Goal: Task Accomplishment & Management: Manage account settings

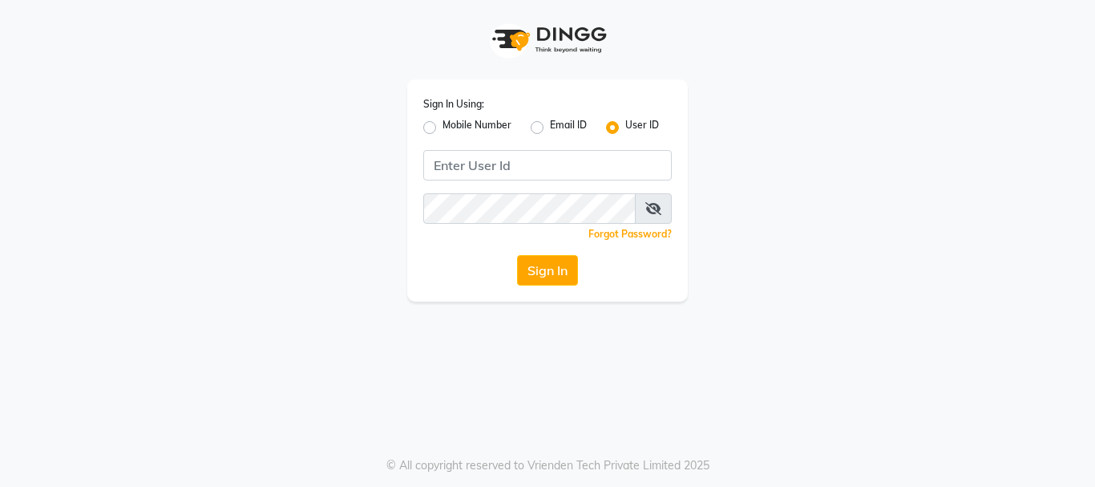
click at [443, 130] on label "Mobile Number" at bounding box center [477, 127] width 69 height 19
click at [443, 128] on input "Mobile Number" at bounding box center [448, 123] width 10 height 10
radio input "true"
radio input "false"
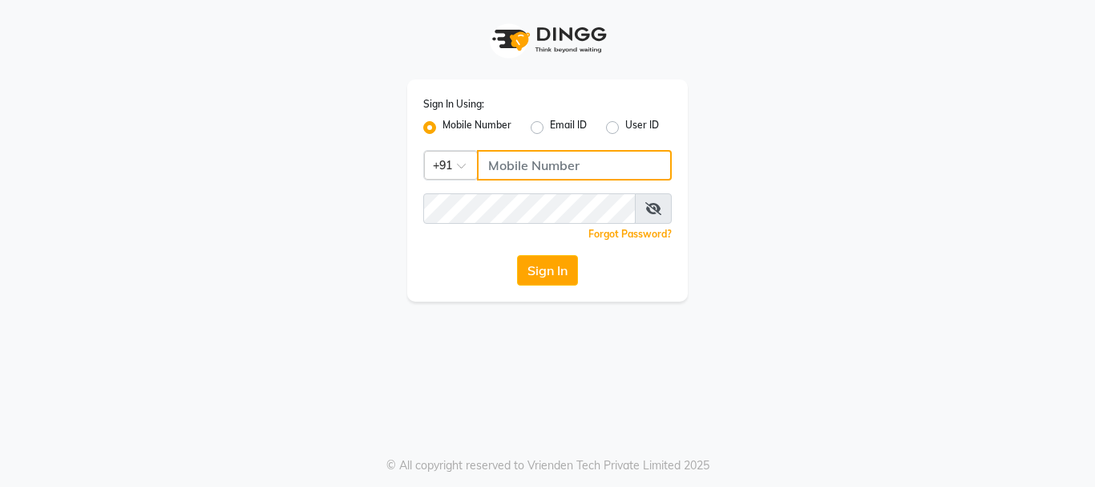
click at [543, 168] on input "Username" at bounding box center [574, 165] width 195 height 30
type input "7742111877"
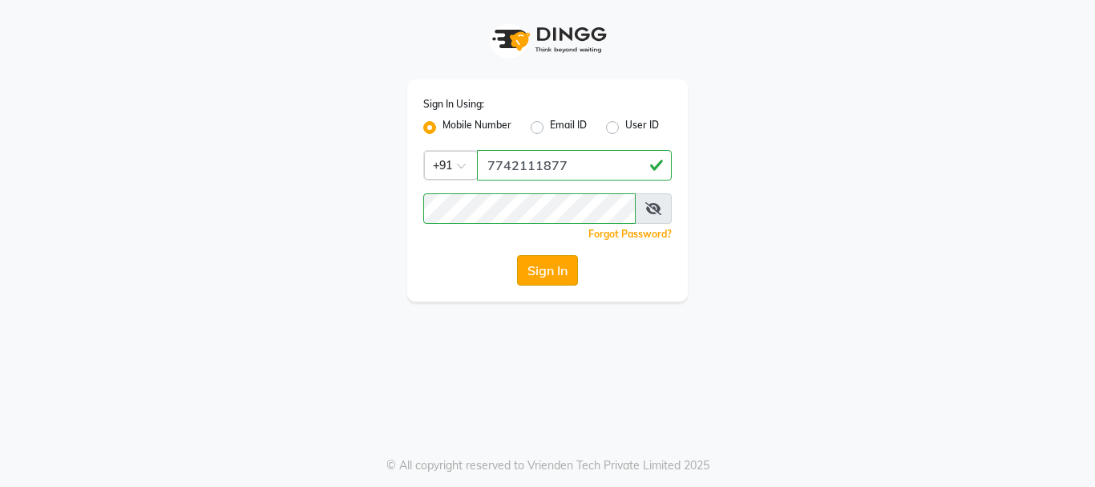
click at [535, 274] on button "Sign In" at bounding box center [547, 270] width 61 height 30
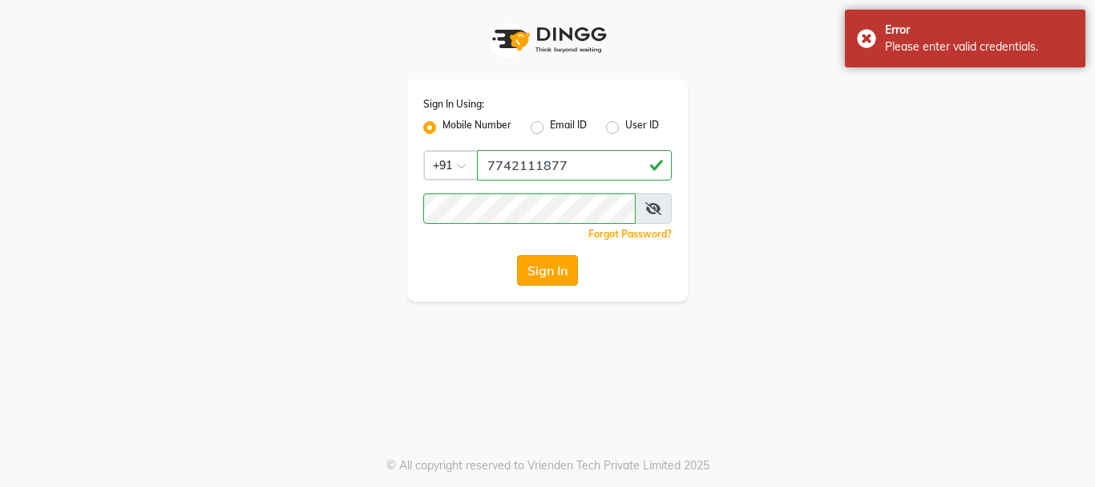
click at [547, 284] on button "Sign In" at bounding box center [547, 270] width 61 height 30
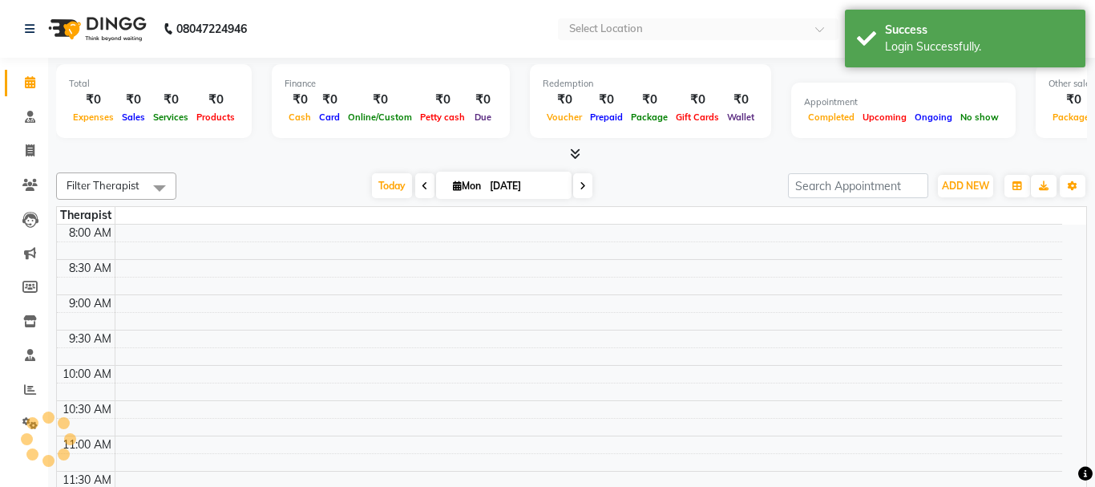
select select "en"
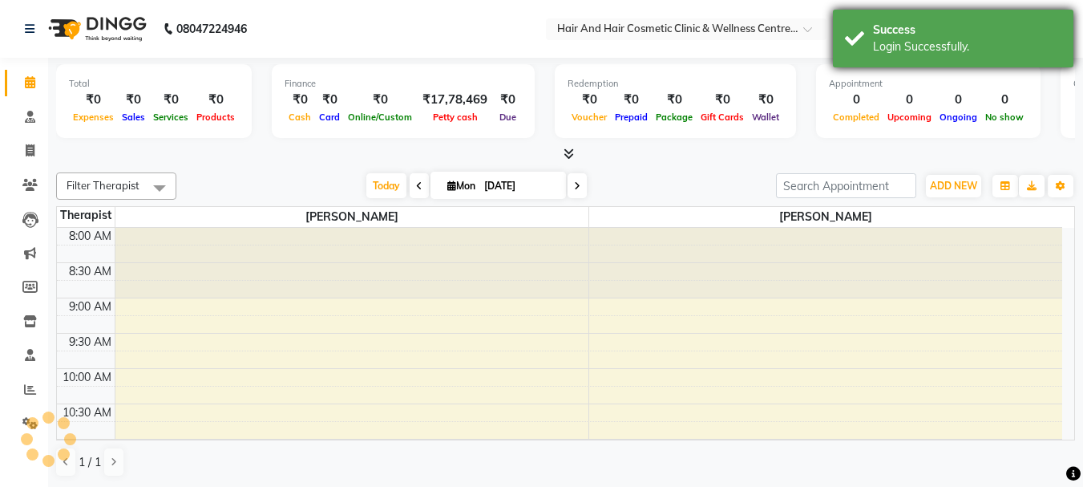
click at [882, 42] on div "Login Successfully." at bounding box center [967, 46] width 188 height 17
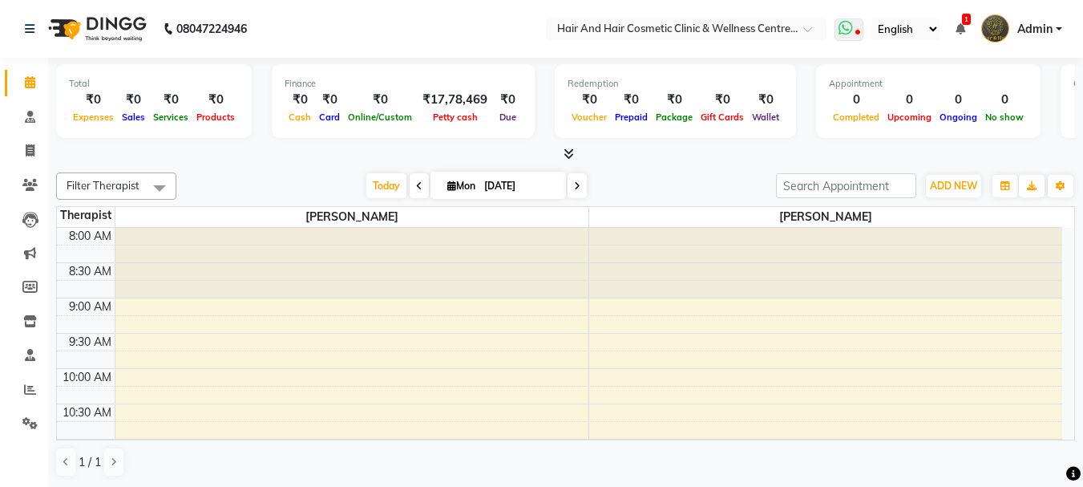
click at [855, 37] on icon at bounding box center [857, 34] width 5 height 8
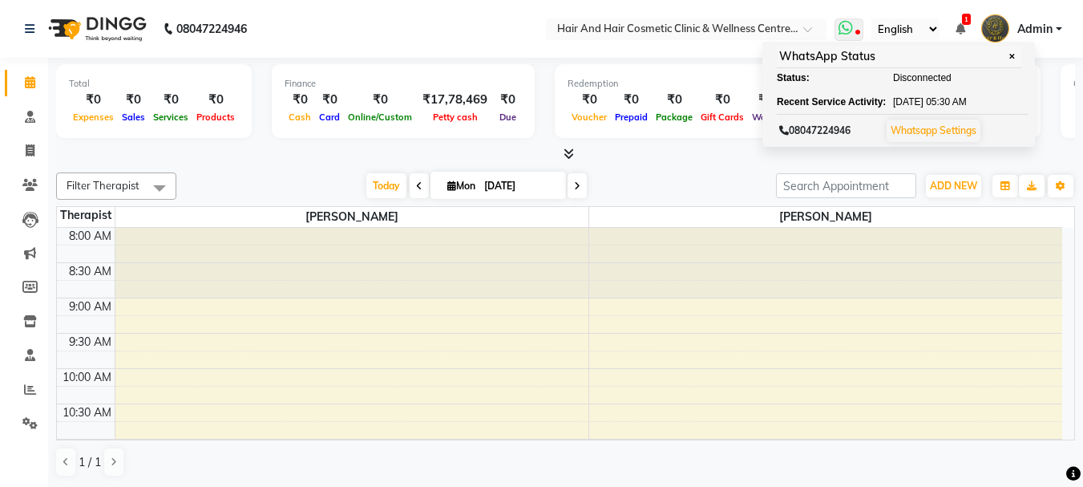
click at [919, 129] on link "Whatsapp Settings" at bounding box center [934, 130] width 86 height 12
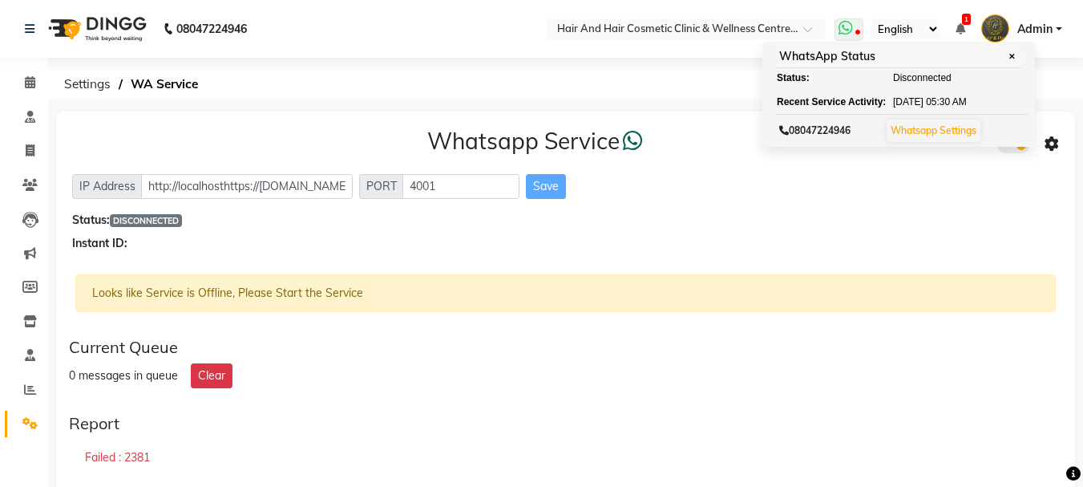
drag, startPoint x: 895, startPoint y: 54, endPoint x: 832, endPoint y: 54, distance: 63.3
click at [832, 54] on div "WhatsApp Status ✕" at bounding box center [899, 57] width 245 height 22
click at [641, 89] on ol "Settings WA Service" at bounding box center [562, 84] width 1013 height 29
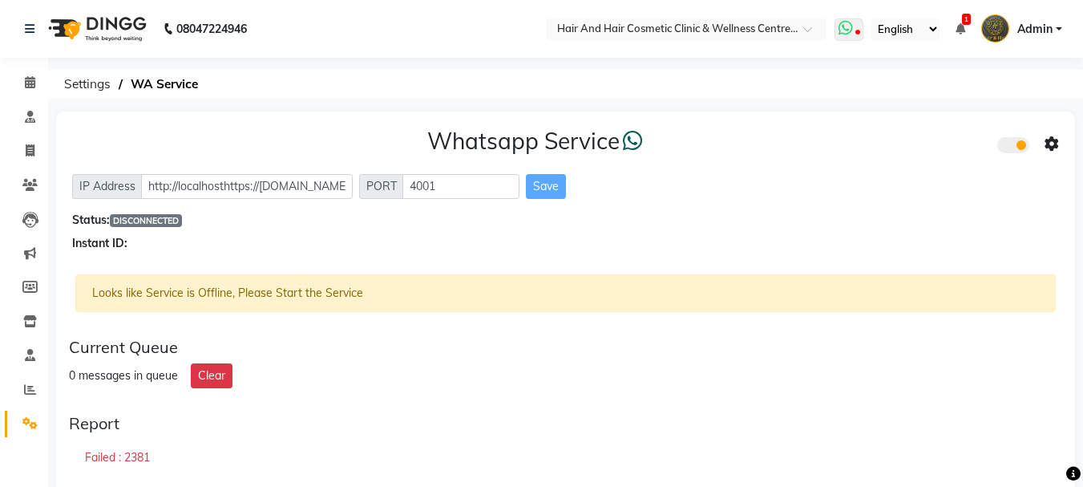
click at [857, 28] on span at bounding box center [849, 29] width 29 height 22
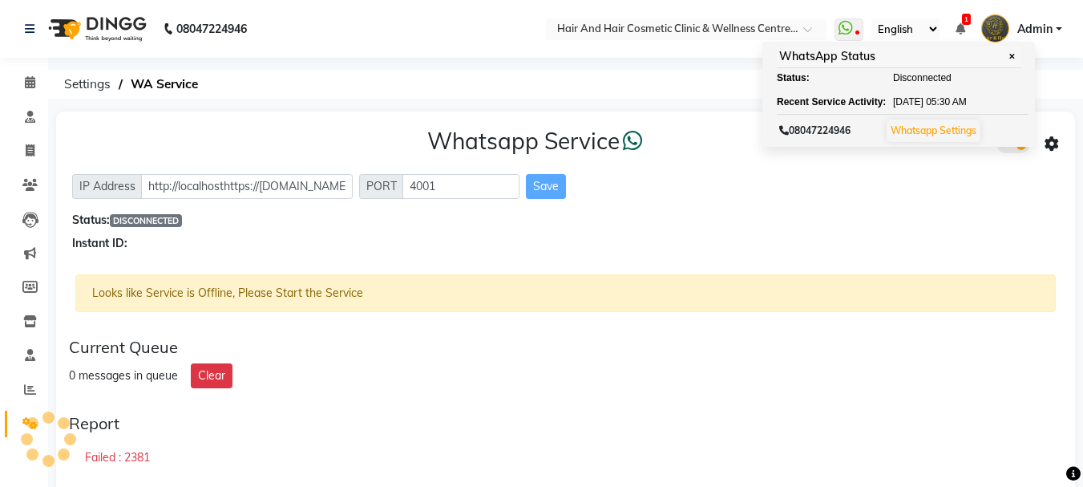
click at [580, 115] on div "Whatsapp Service IP Address http://localhosthttps://[DOMAIN_NAME][URL][PHONE_NU…" at bounding box center [565, 189] width 1019 height 156
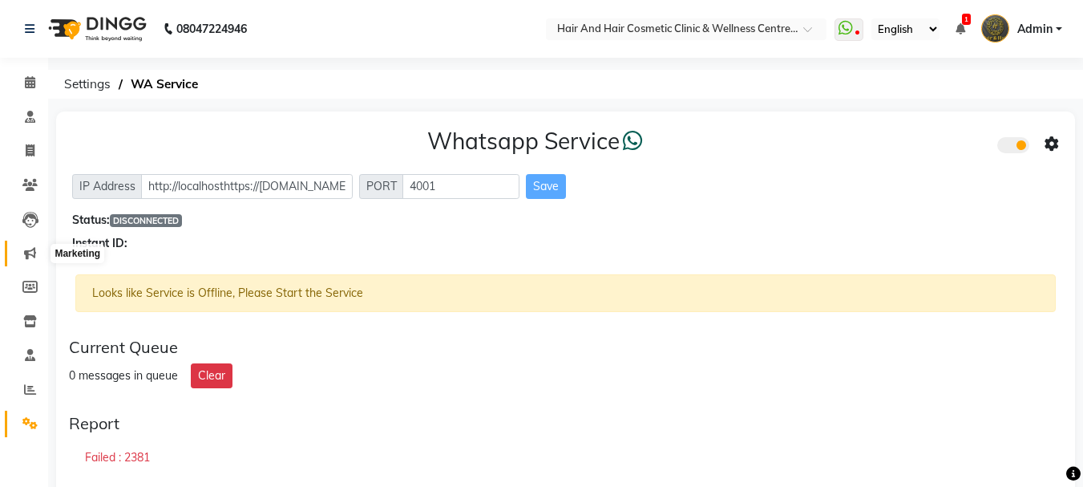
click at [24, 250] on icon at bounding box center [30, 253] width 12 height 12
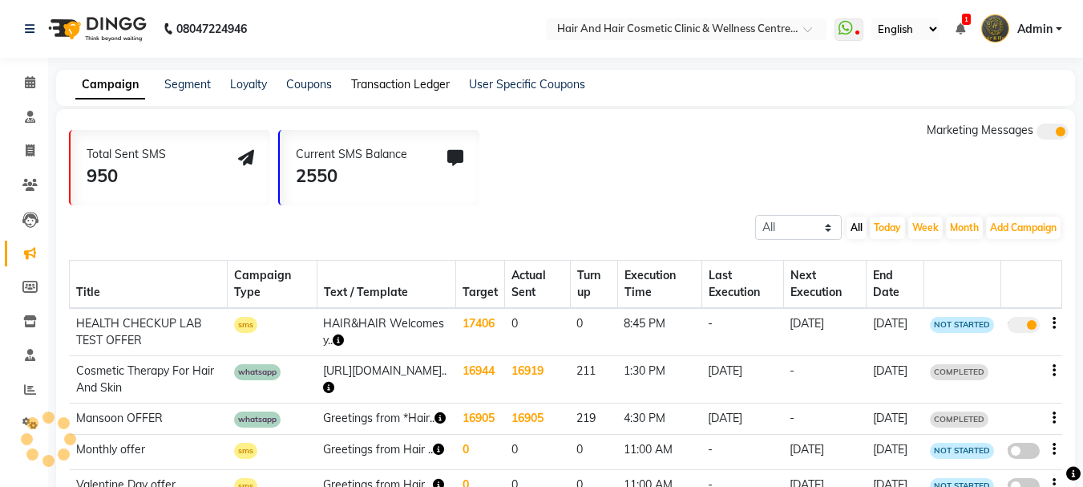
click at [382, 85] on link "Transaction Ledger" at bounding box center [400, 84] width 99 height 14
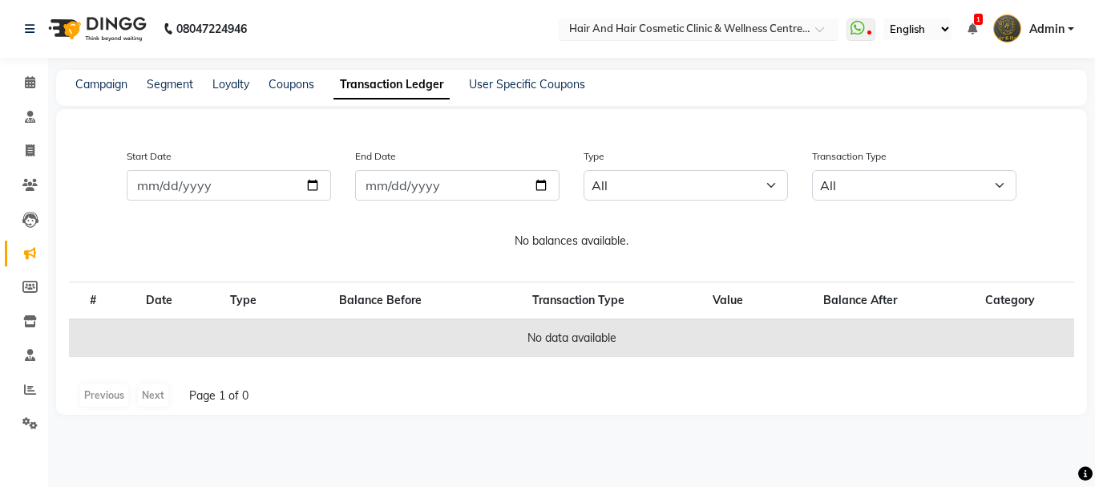
click at [714, 33] on input "text" at bounding box center [682, 30] width 232 height 16
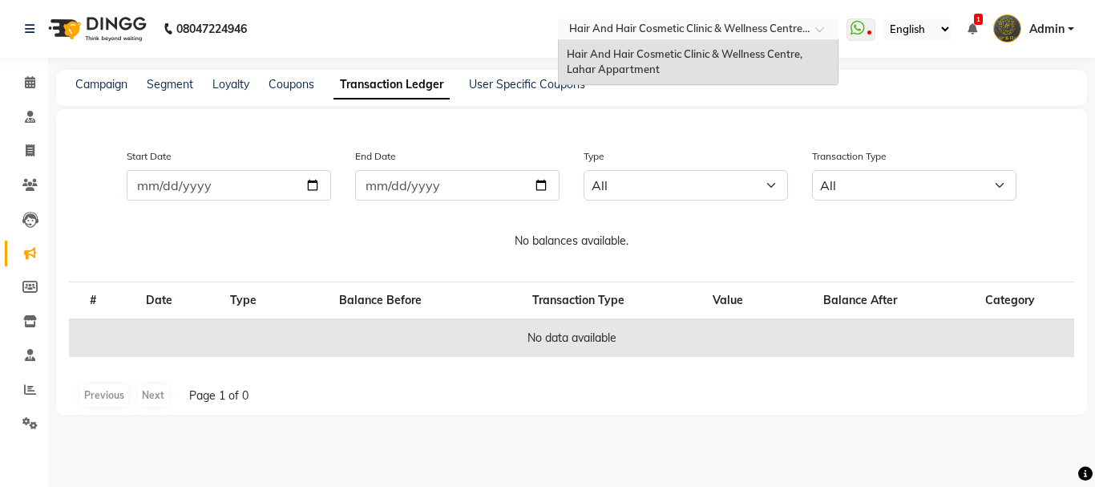
click at [714, 33] on input "text" at bounding box center [682, 30] width 232 height 16
click at [27, 292] on icon at bounding box center [29, 287] width 15 height 12
select select
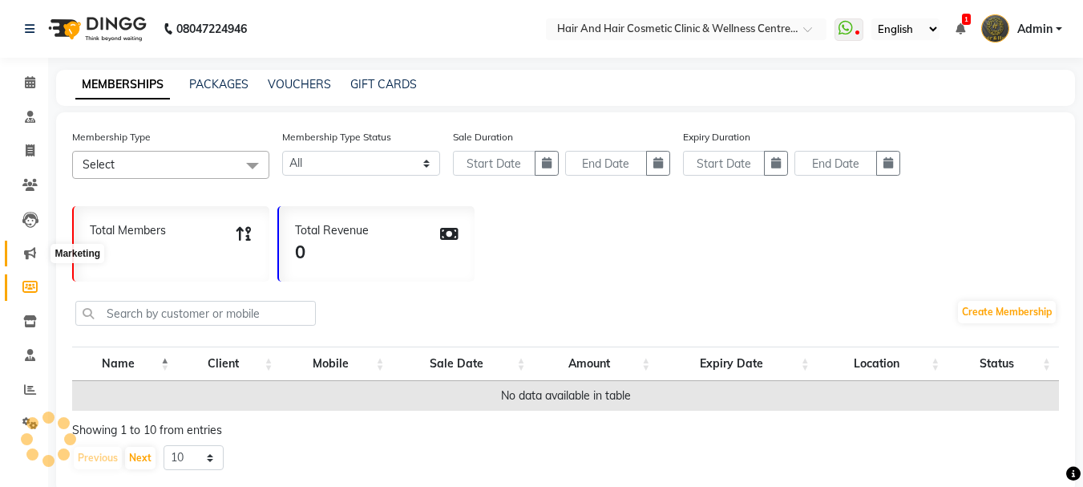
click at [23, 245] on span at bounding box center [30, 254] width 28 height 18
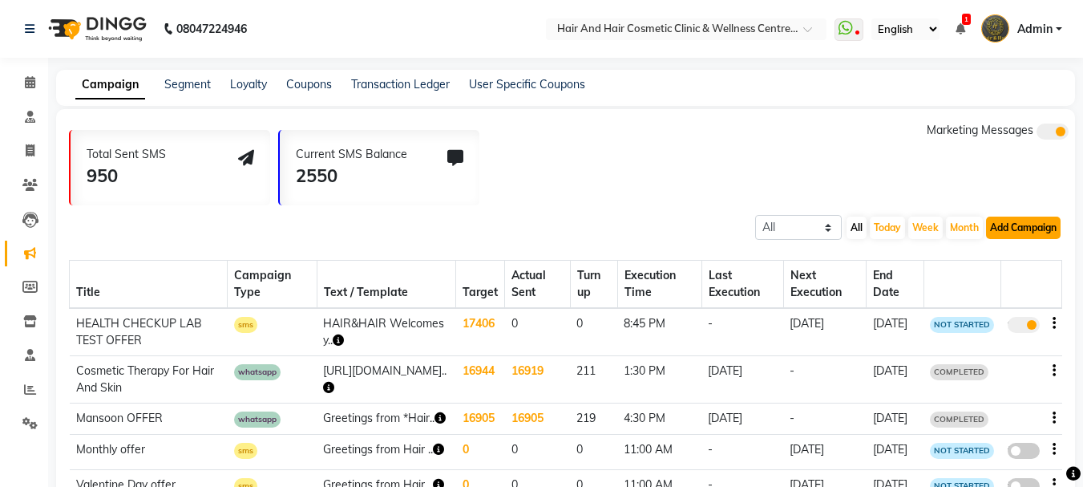
click at [1007, 228] on button "Add Campaign" at bounding box center [1023, 227] width 75 height 22
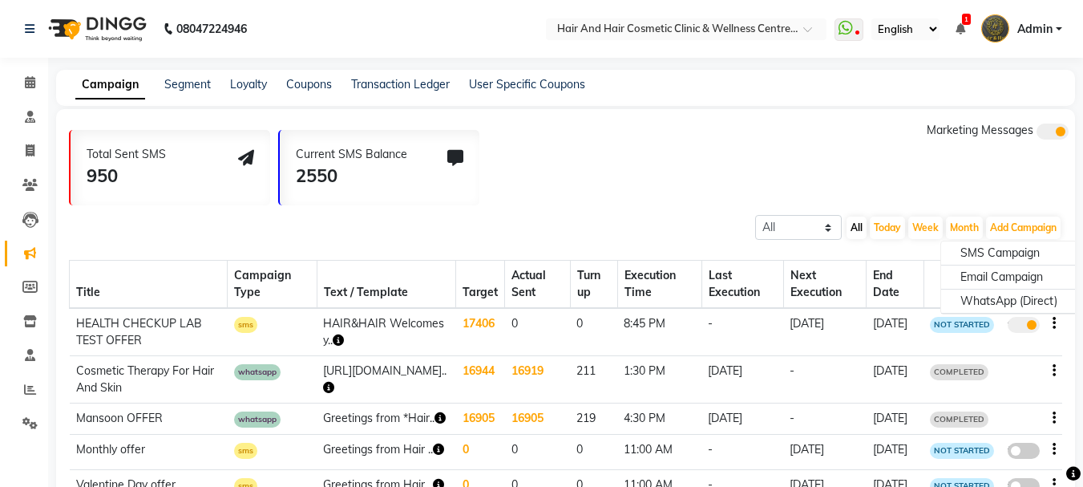
click at [698, 198] on div "Total Sent SMS 950 Current SMS Balance 2550 Marketing Messages" at bounding box center [572, 163] width 1006 height 83
click at [840, 33] on icon at bounding box center [846, 28] width 14 height 16
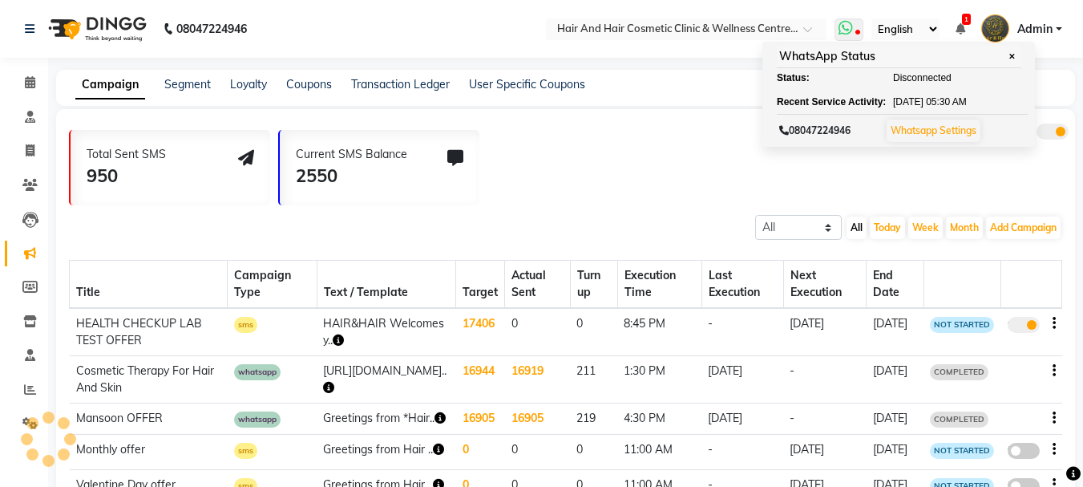
click at [920, 133] on link "Whatsapp Settings" at bounding box center [934, 130] width 86 height 12
